Goal: Find specific page/section: Find specific page/section

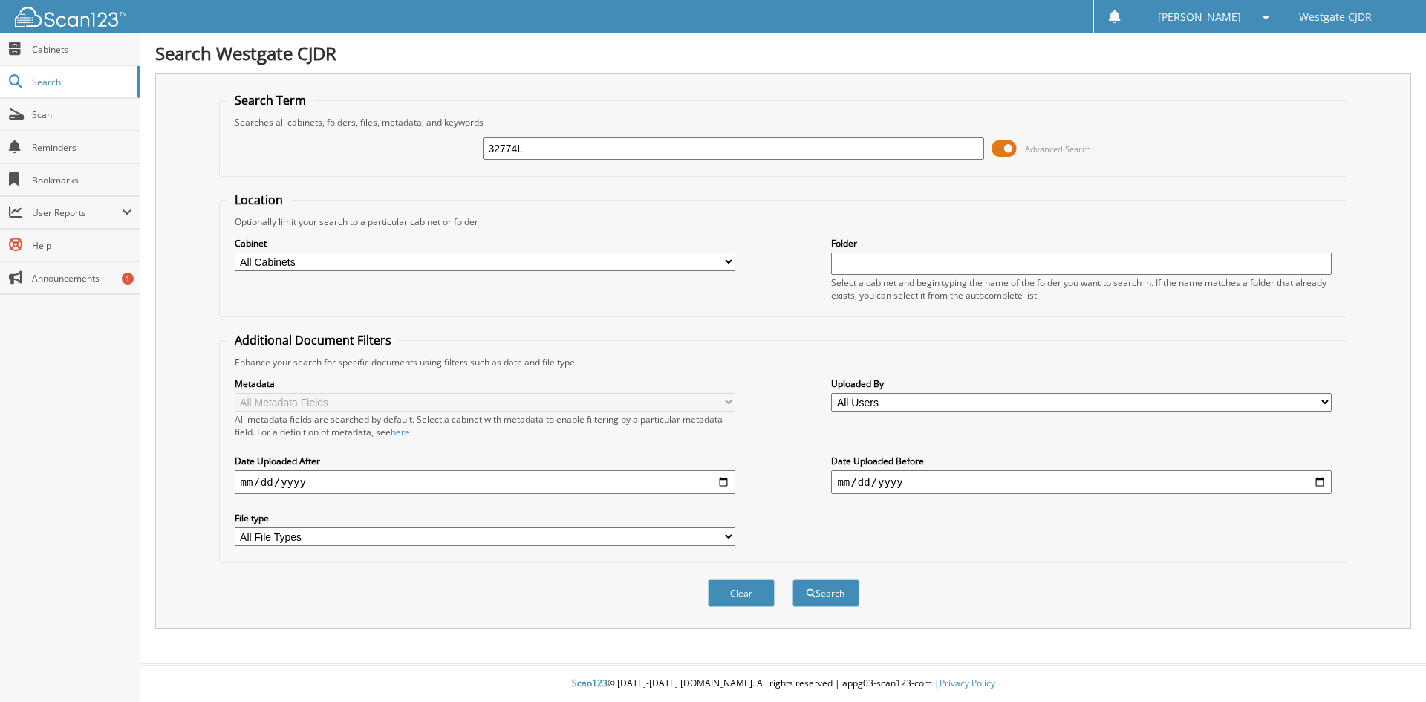
type input "32774L"
click at [792, 579] on button "Search" at bounding box center [825, 592] width 67 height 27
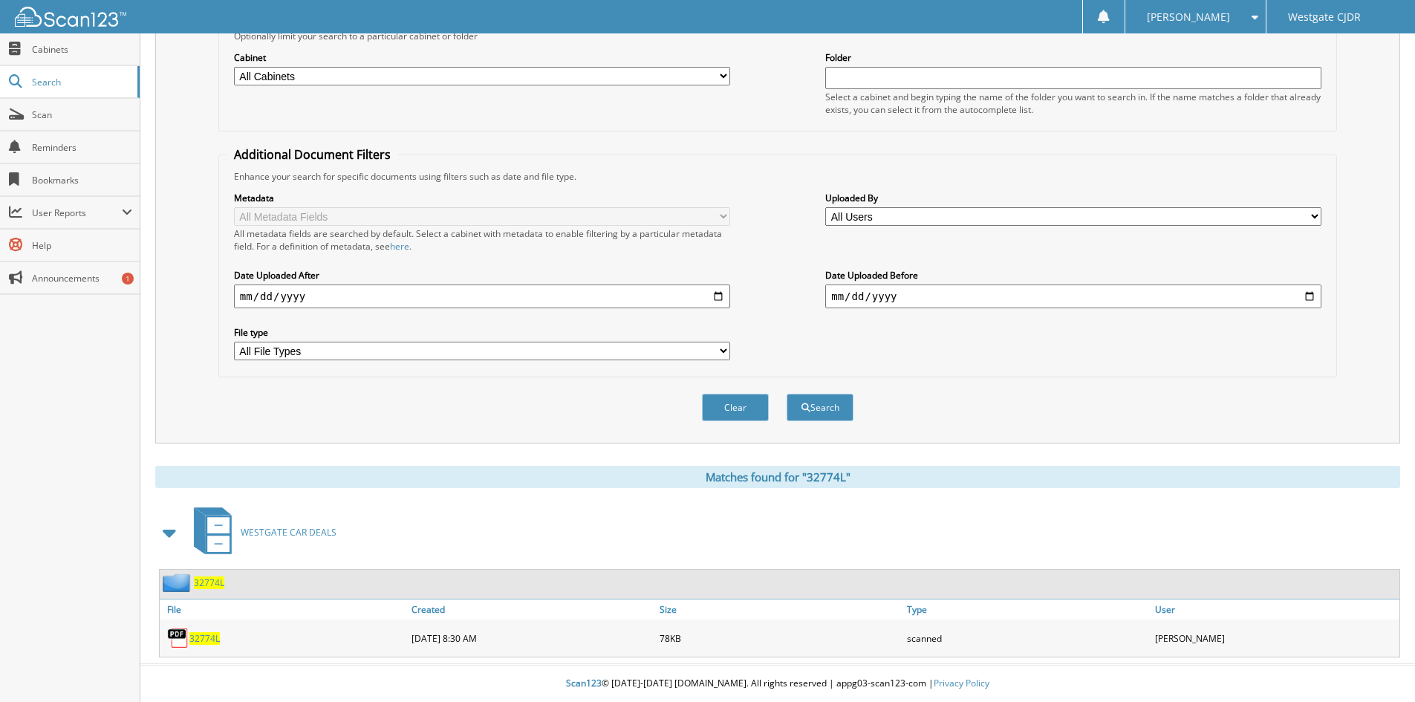
scroll to position [186, 0]
click at [201, 639] on span "32774L" at bounding box center [204, 638] width 30 height 13
click at [216, 586] on span "32774L" at bounding box center [209, 582] width 30 height 13
